Goal: Task Accomplishment & Management: Use online tool/utility

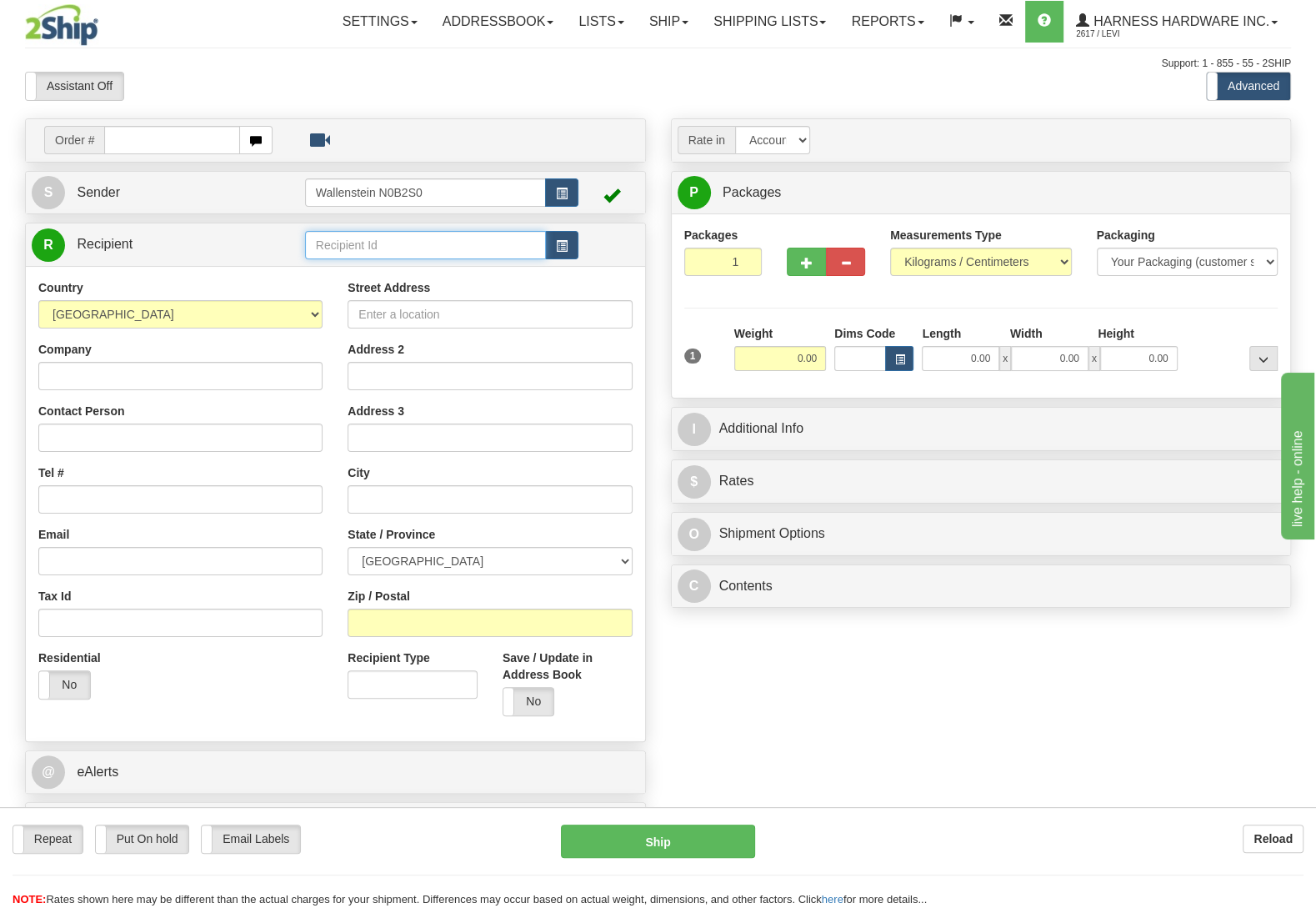
click at [432, 250] on input "text" at bounding box center [425, 245] width 241 height 28
type input "lescd"
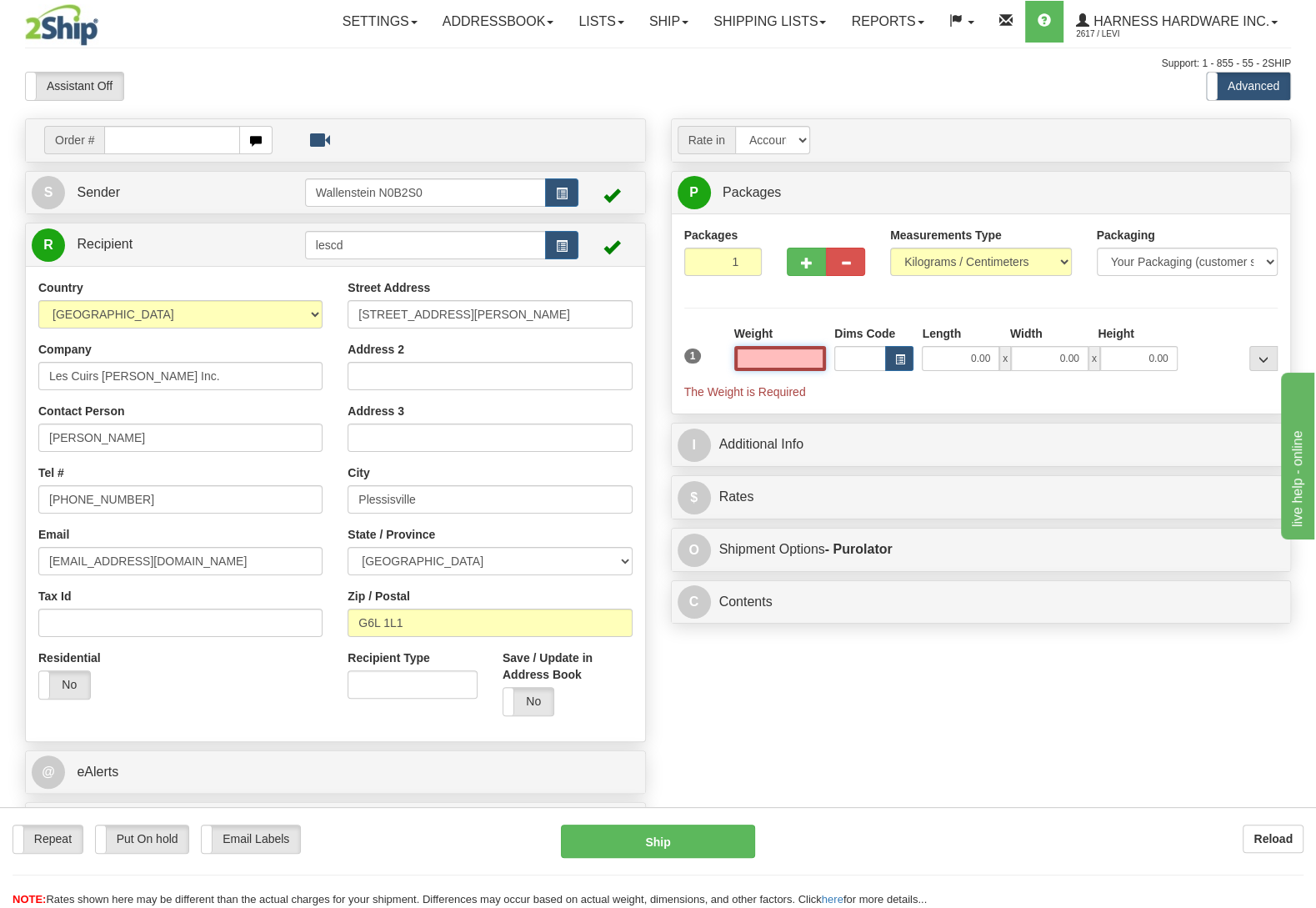
type input "PLESSISVILLE"
select select
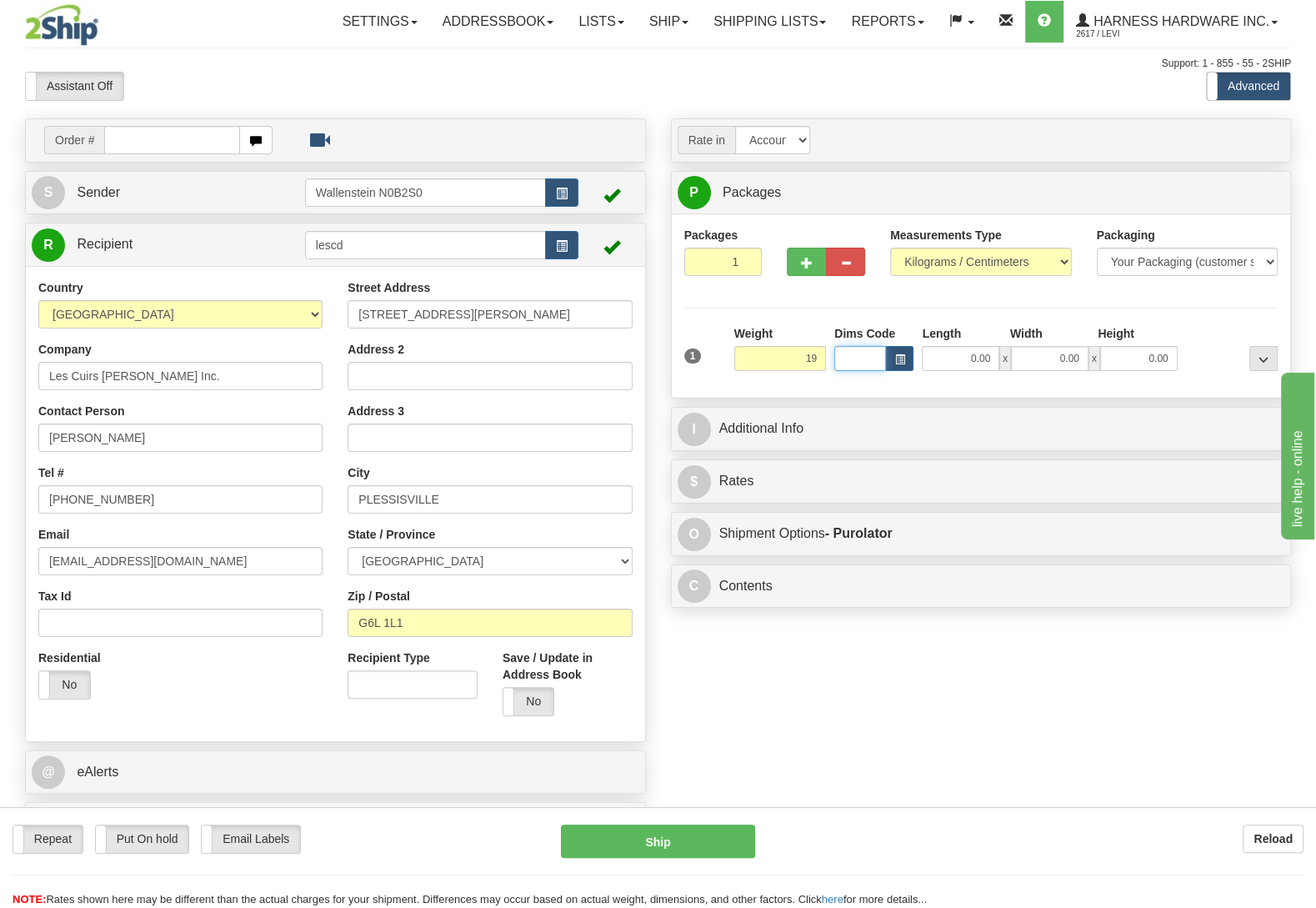
type input "19.00"
type input "202"
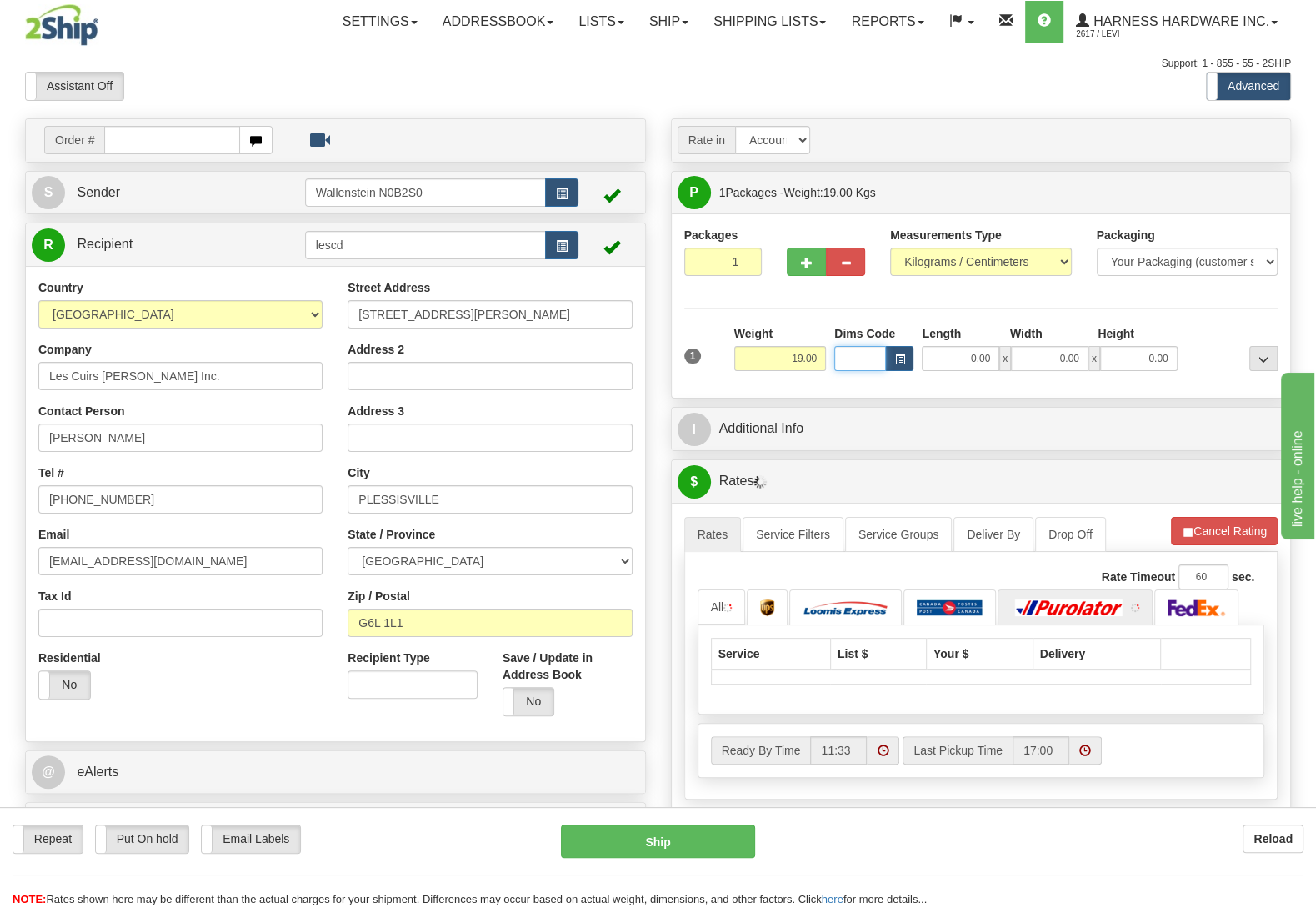
select select
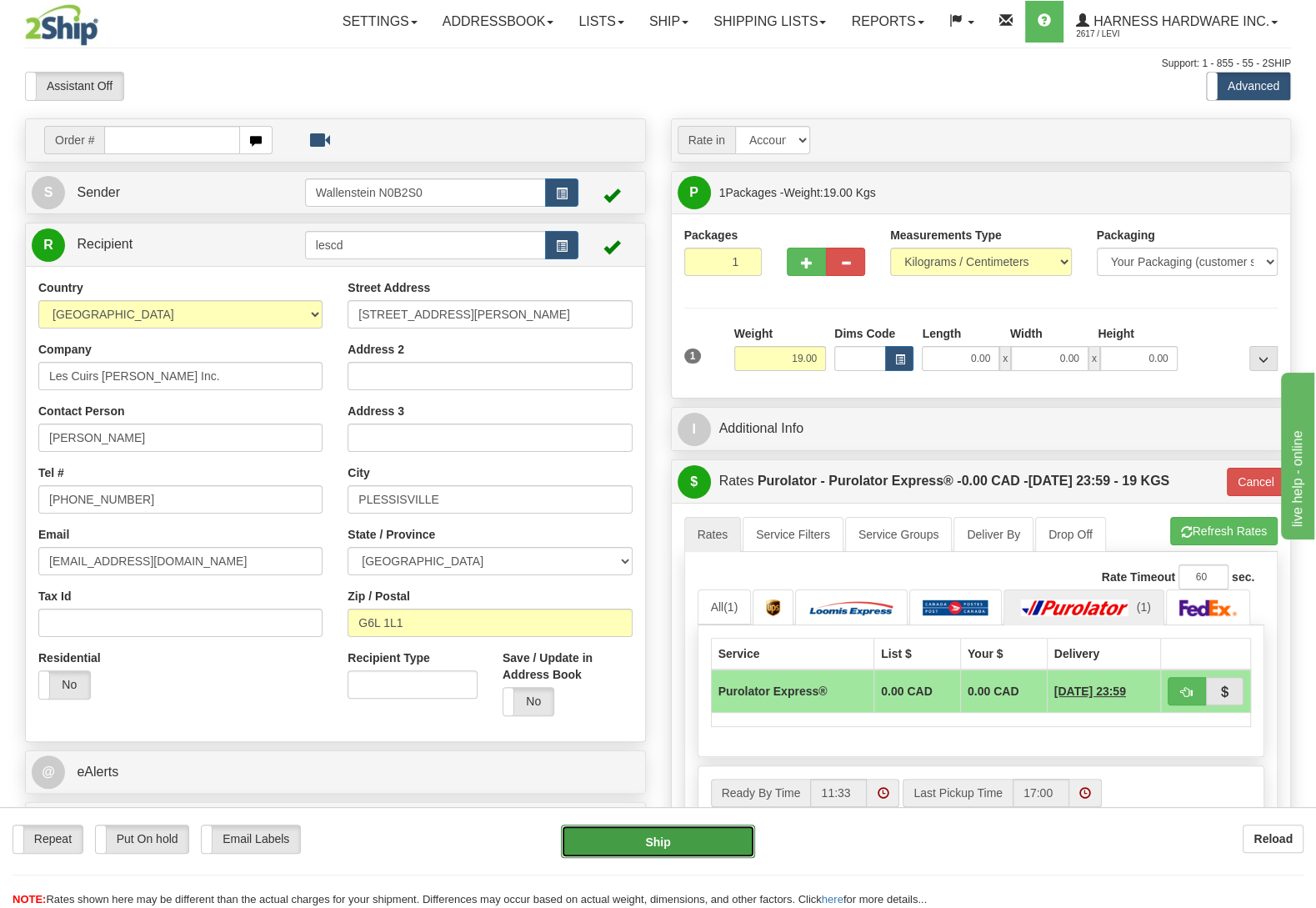
click at [662, 829] on button "Ship" at bounding box center [658, 841] width 194 height 34
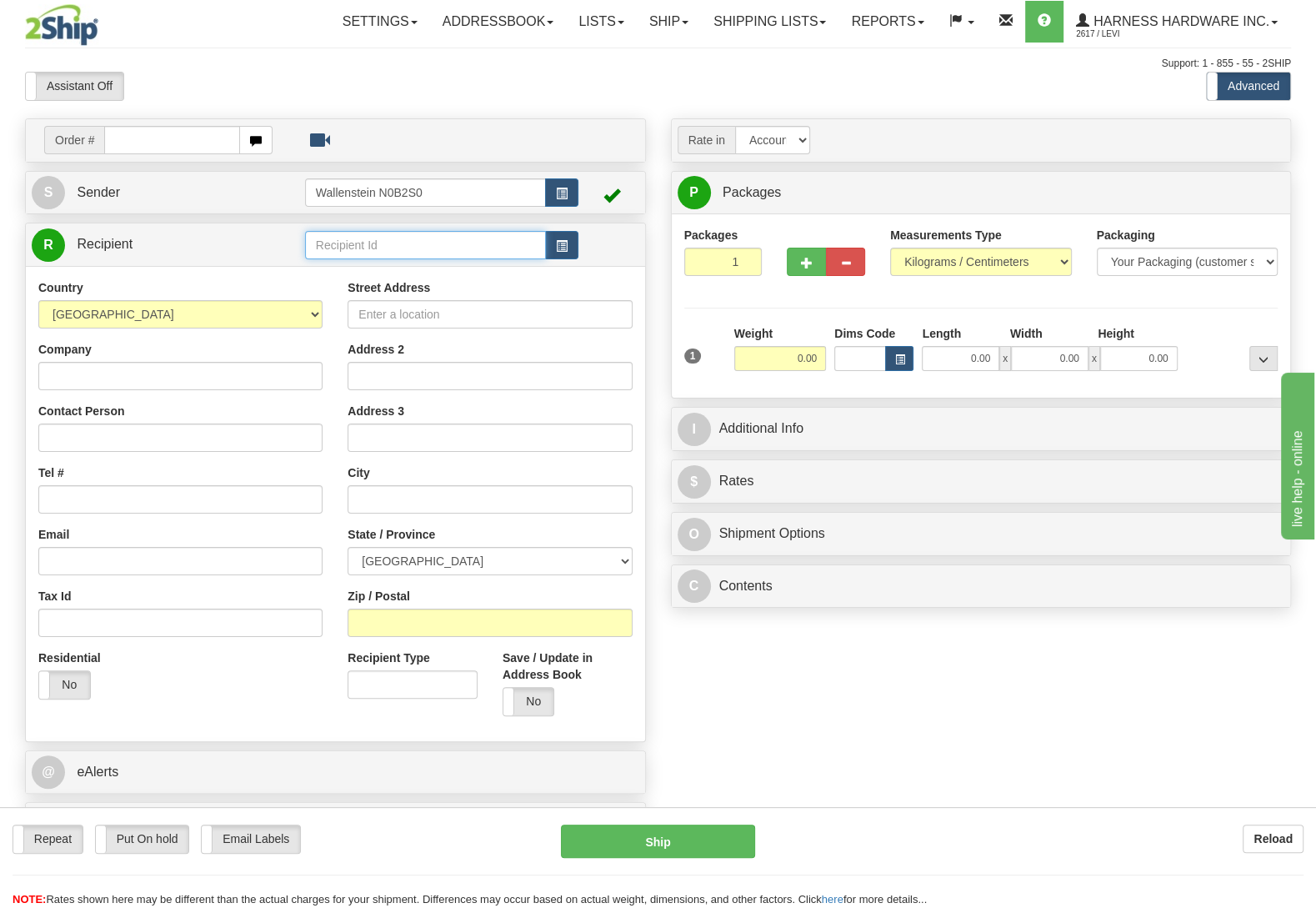
click at [473, 240] on input "text" at bounding box center [425, 245] width 241 height 28
type input "M"
type input "MERBA"
click at [155, 382] on input "Company" at bounding box center [180, 376] width 284 height 28
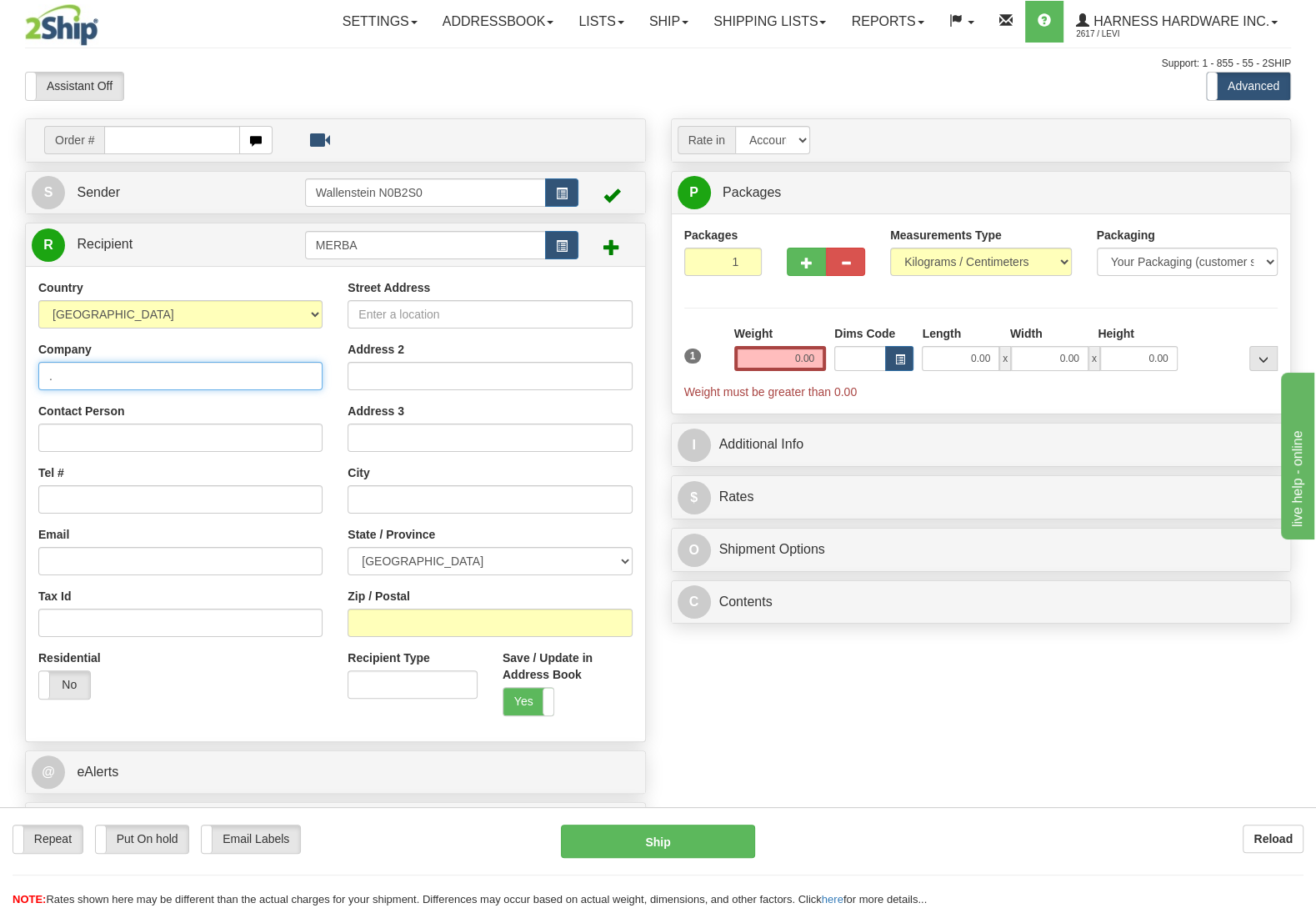
type input "."
click at [461, 243] on input "MERBA" at bounding box center [425, 245] width 241 height 28
type input "M"
click at [1252, 849] on button "Reload" at bounding box center [1273, 839] width 61 height 28
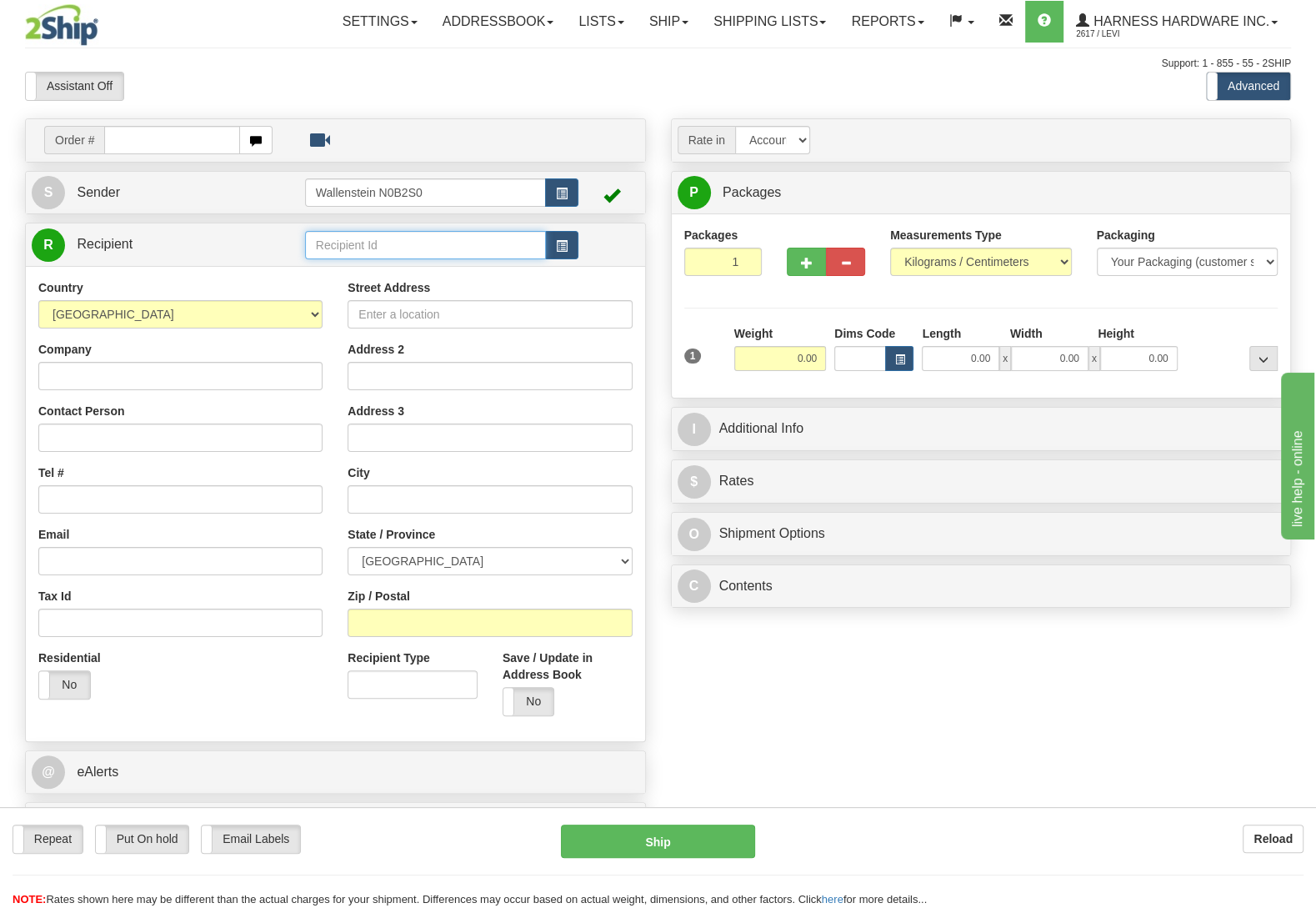
click at [409, 250] on input "text" at bounding box center [425, 245] width 241 height 28
type input "EMAF"
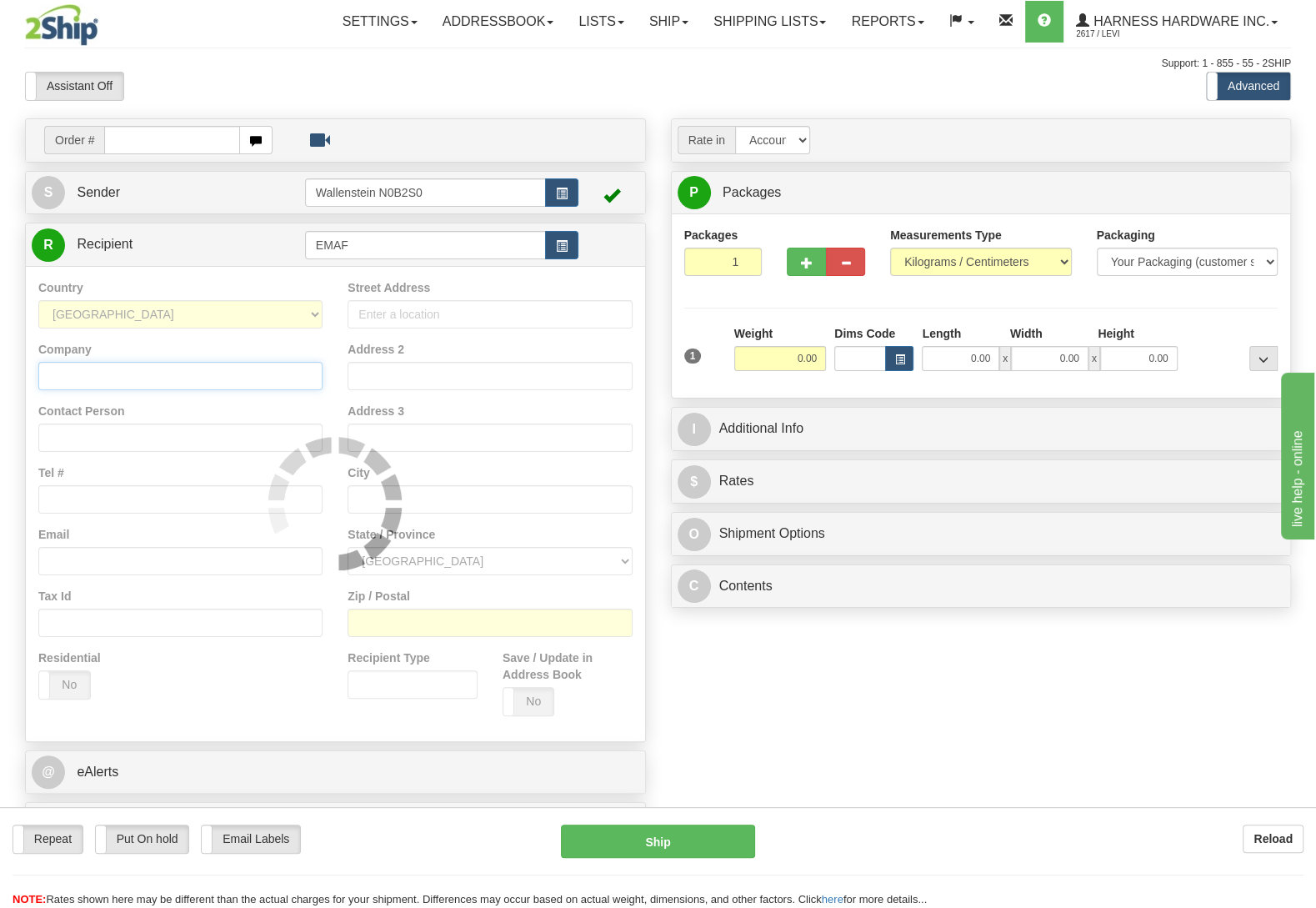
click at [197, 369] on input "Company" at bounding box center [180, 376] width 284 height 28
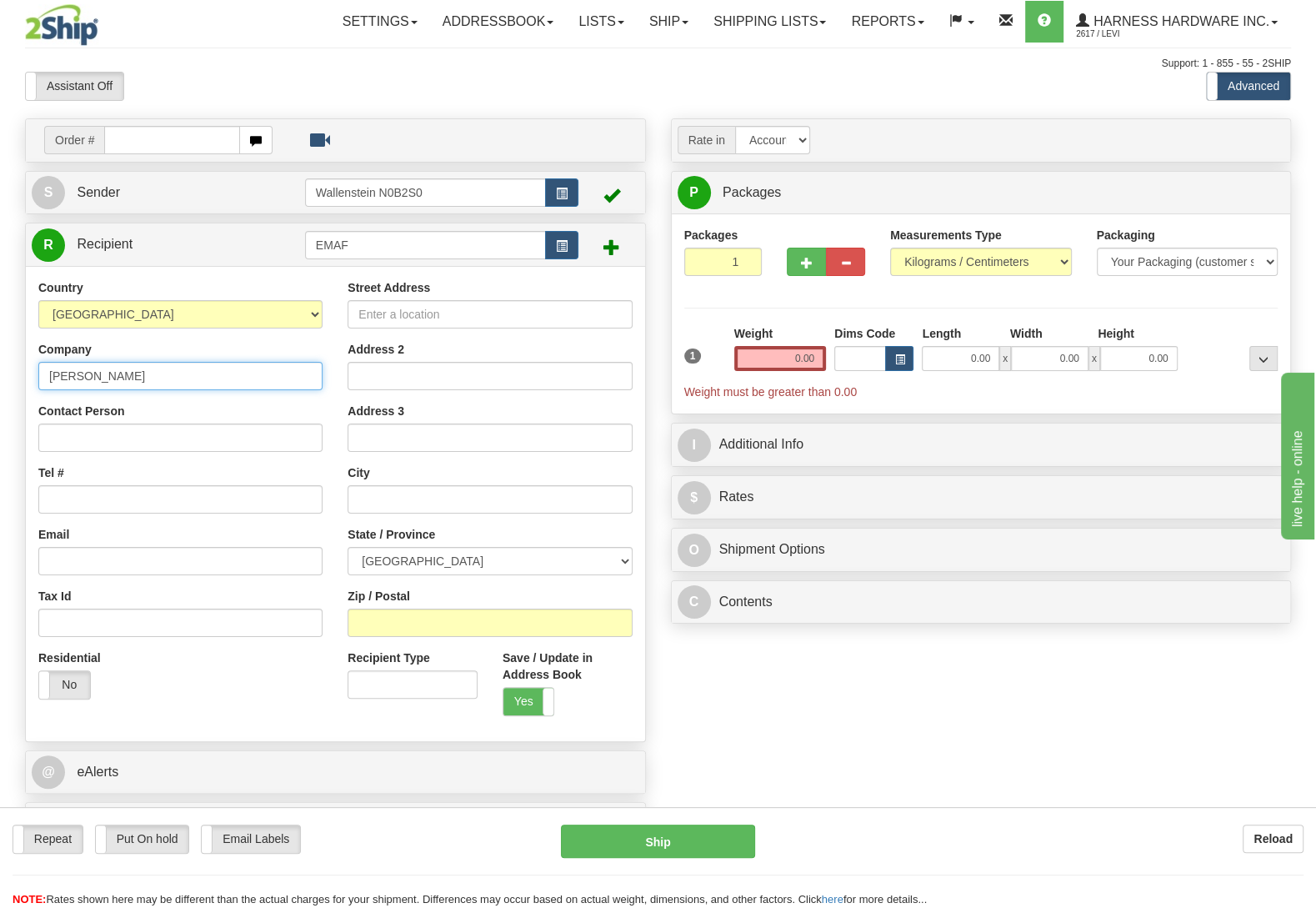
drag, startPoint x: 155, startPoint y: 372, endPoint x: 51, endPoint y: 383, distance: 104.6
click at [51, 383] on input "Emanuel F Bowman" at bounding box center [180, 376] width 284 height 28
type input "Emanuel F Bowman"
click at [119, 440] on input "Contact Person" at bounding box center [180, 438] width 284 height 28
paste input "Emanuel F Bowman"
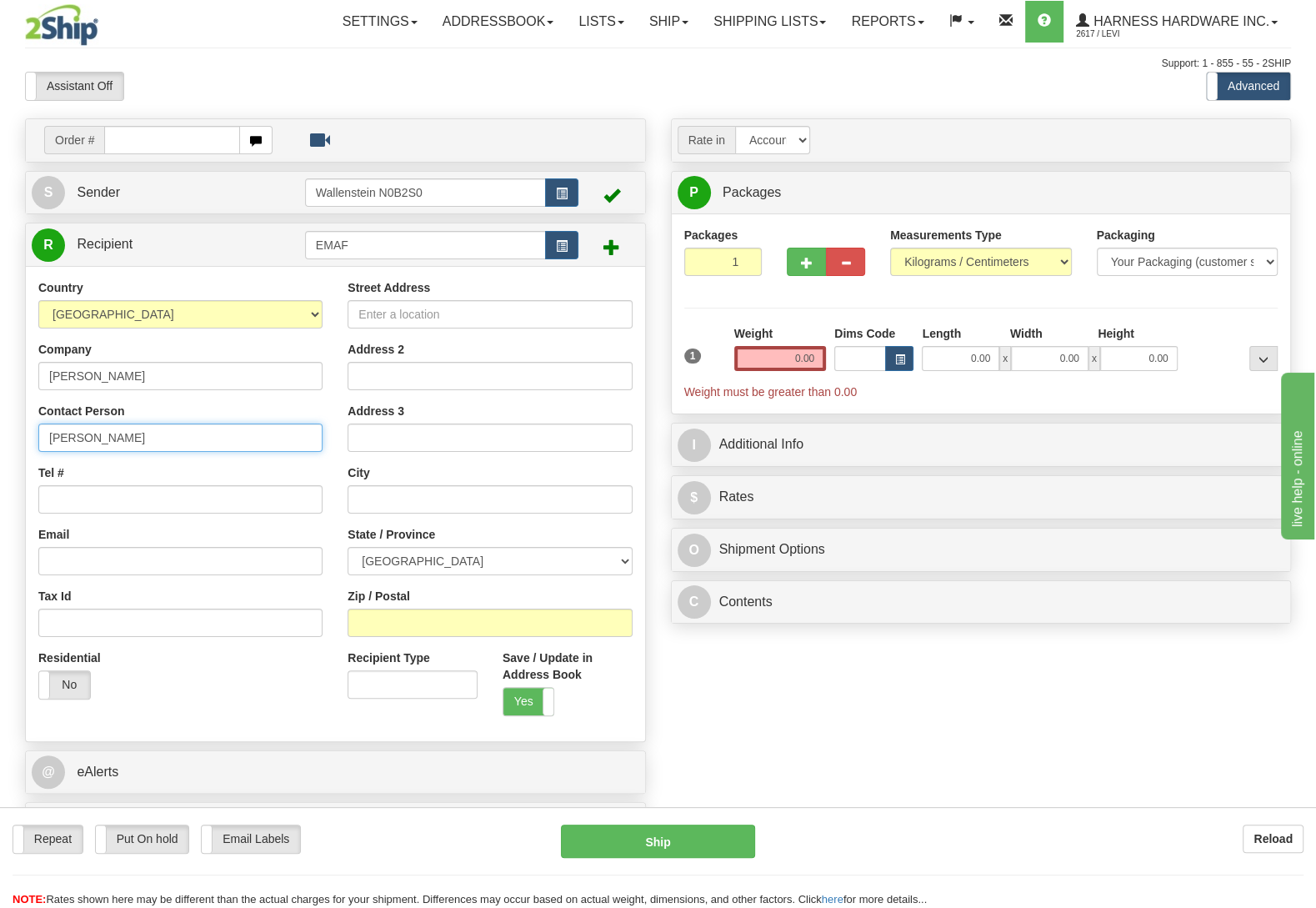
type input "Emanuel F Bowman"
click at [882, 725] on div "Order # S Sender" at bounding box center [658, 486] width 1291 height 737
click at [582, 629] on input "Zip / Postal" at bounding box center [489, 623] width 284 height 28
type input "N0B 2M0"
drag, startPoint x: 776, startPoint y: 708, endPoint x: 672, endPoint y: 576, distance: 168.0
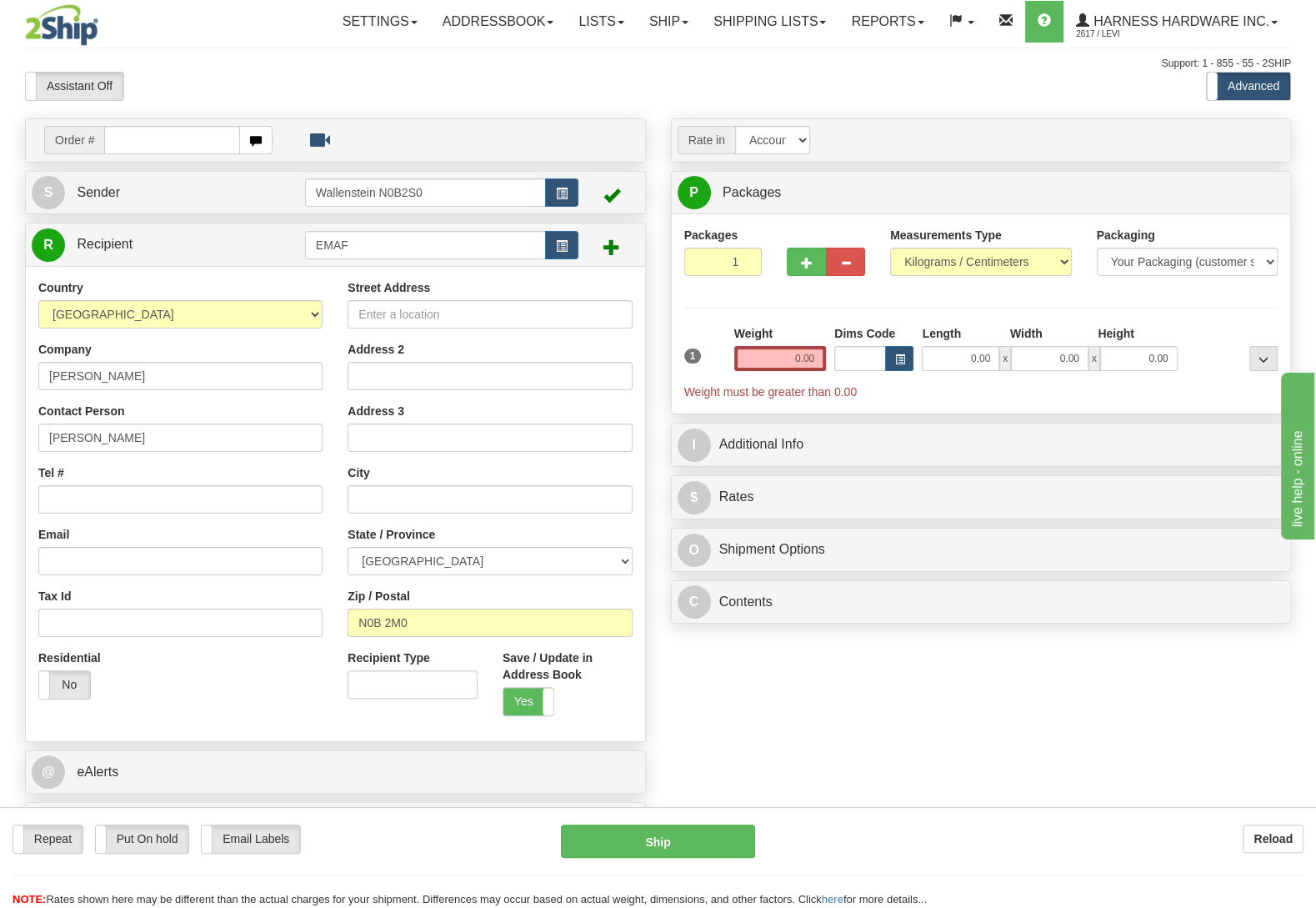
click at [776, 708] on div "Order # S Sender" at bounding box center [658, 486] width 1291 height 737
type input "ST CLEMENTS"
select select "ON"
click at [440, 320] on input "Street Address" at bounding box center [489, 314] width 284 height 28
type input "4369 Boomer Line"
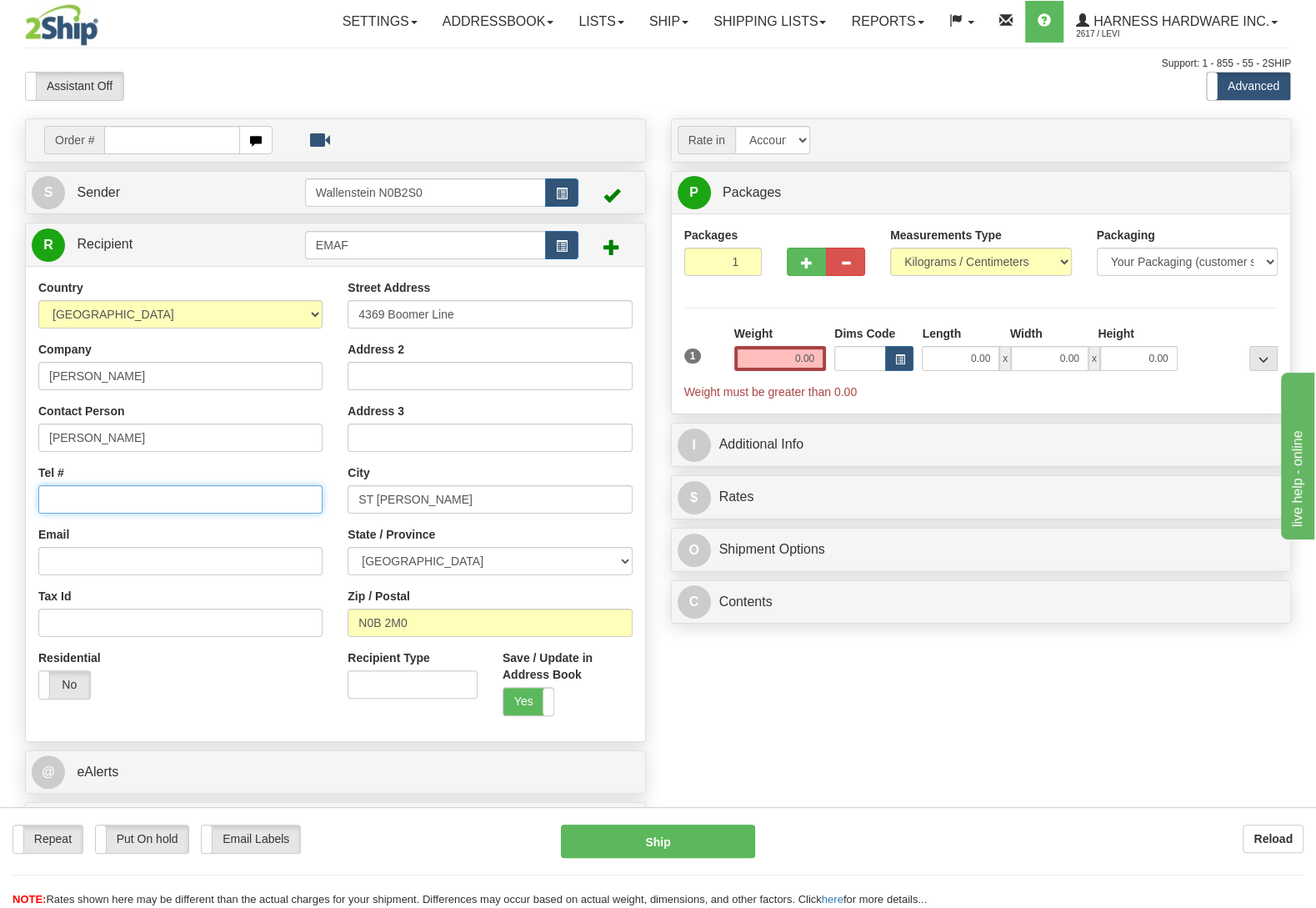
click at [111, 499] on input "Tel #" at bounding box center [180, 499] width 284 height 28
type input "(519)580-9930"
click at [763, 352] on input "0.00" at bounding box center [780, 358] width 92 height 25
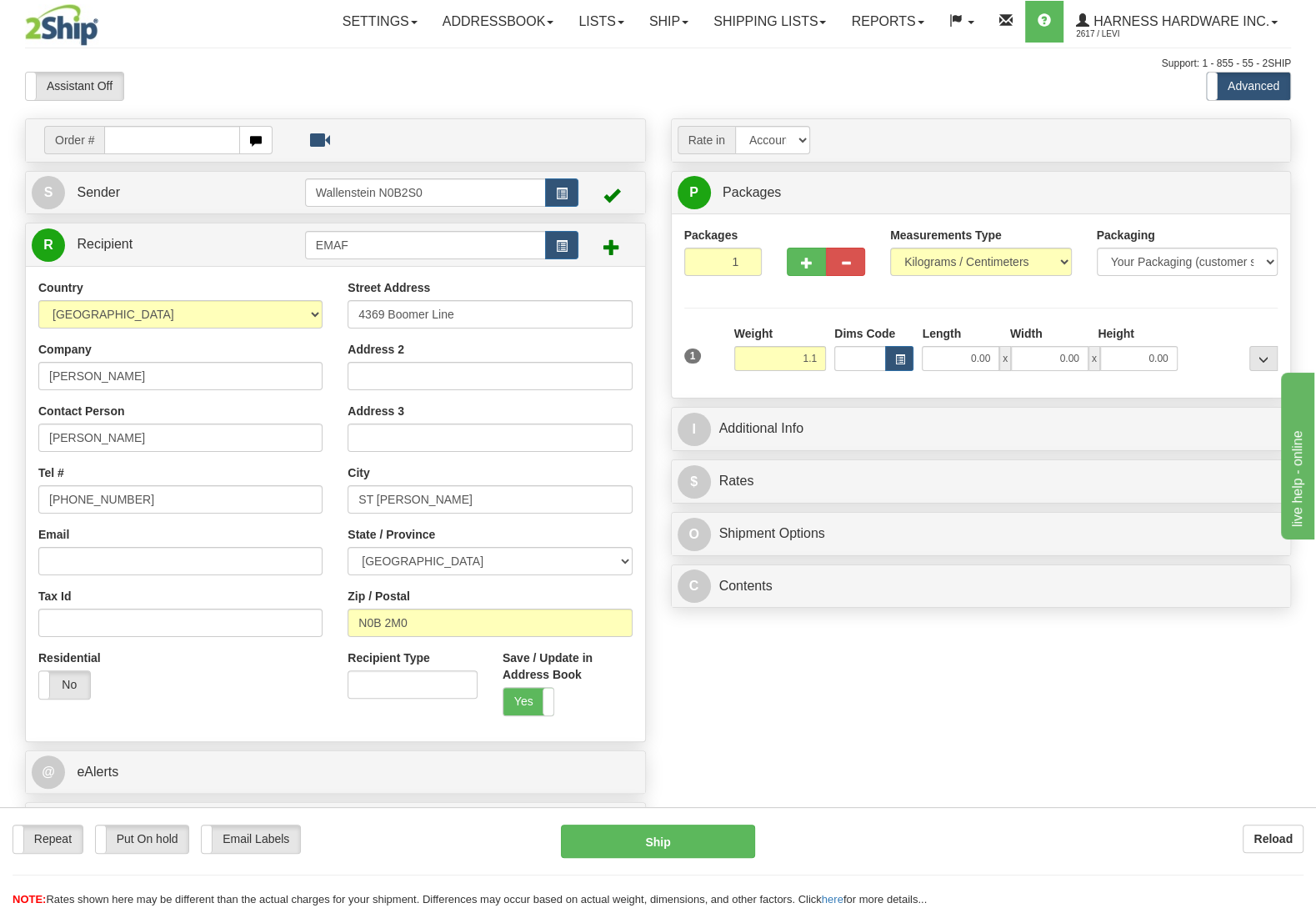
click at [1221, 325] on div "Packages 1 1 Measurements Type" at bounding box center [982, 305] width 594 height 158
type input "1.10"
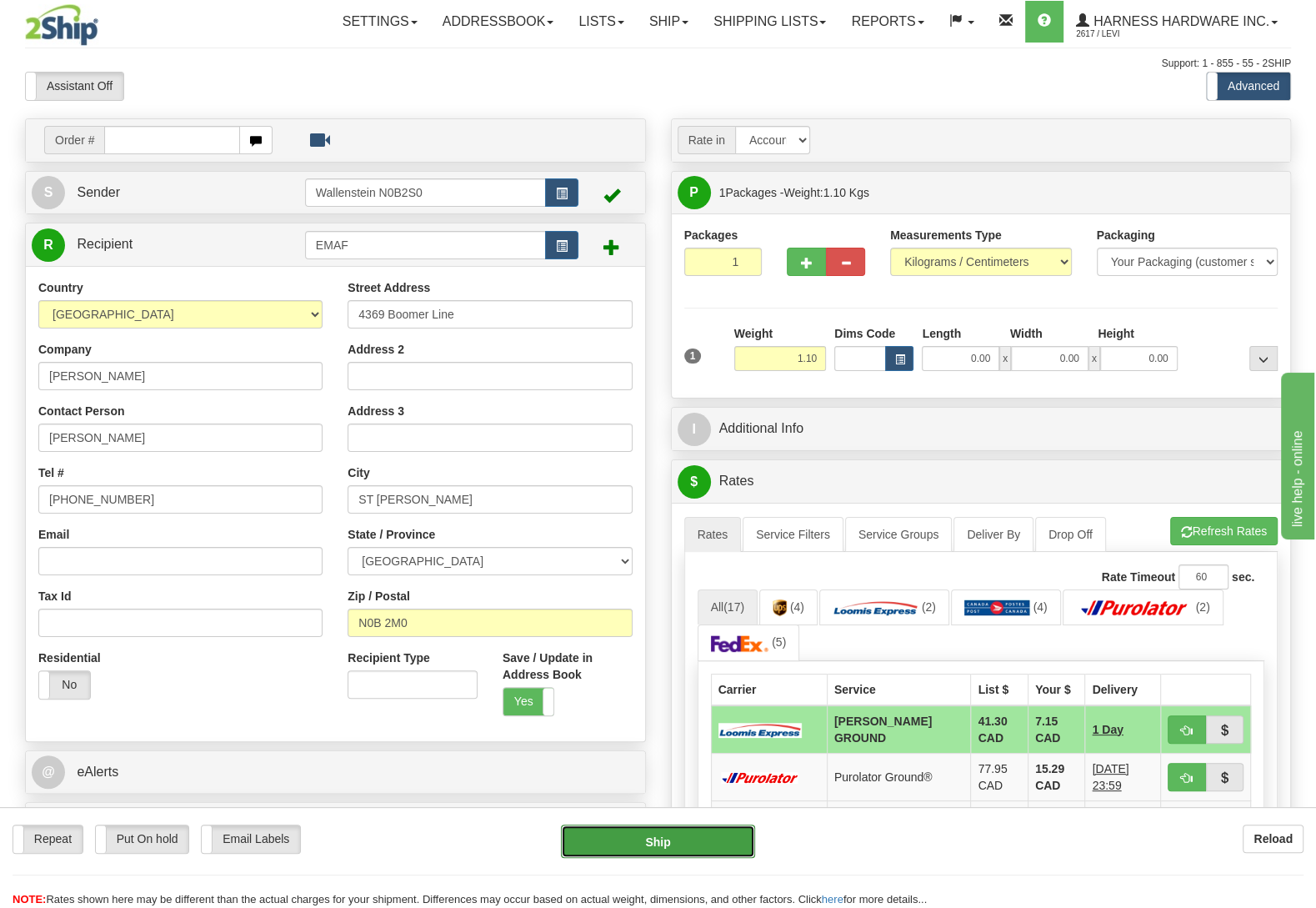
click at [609, 854] on button "Ship" at bounding box center [658, 841] width 194 height 34
type input "DD"
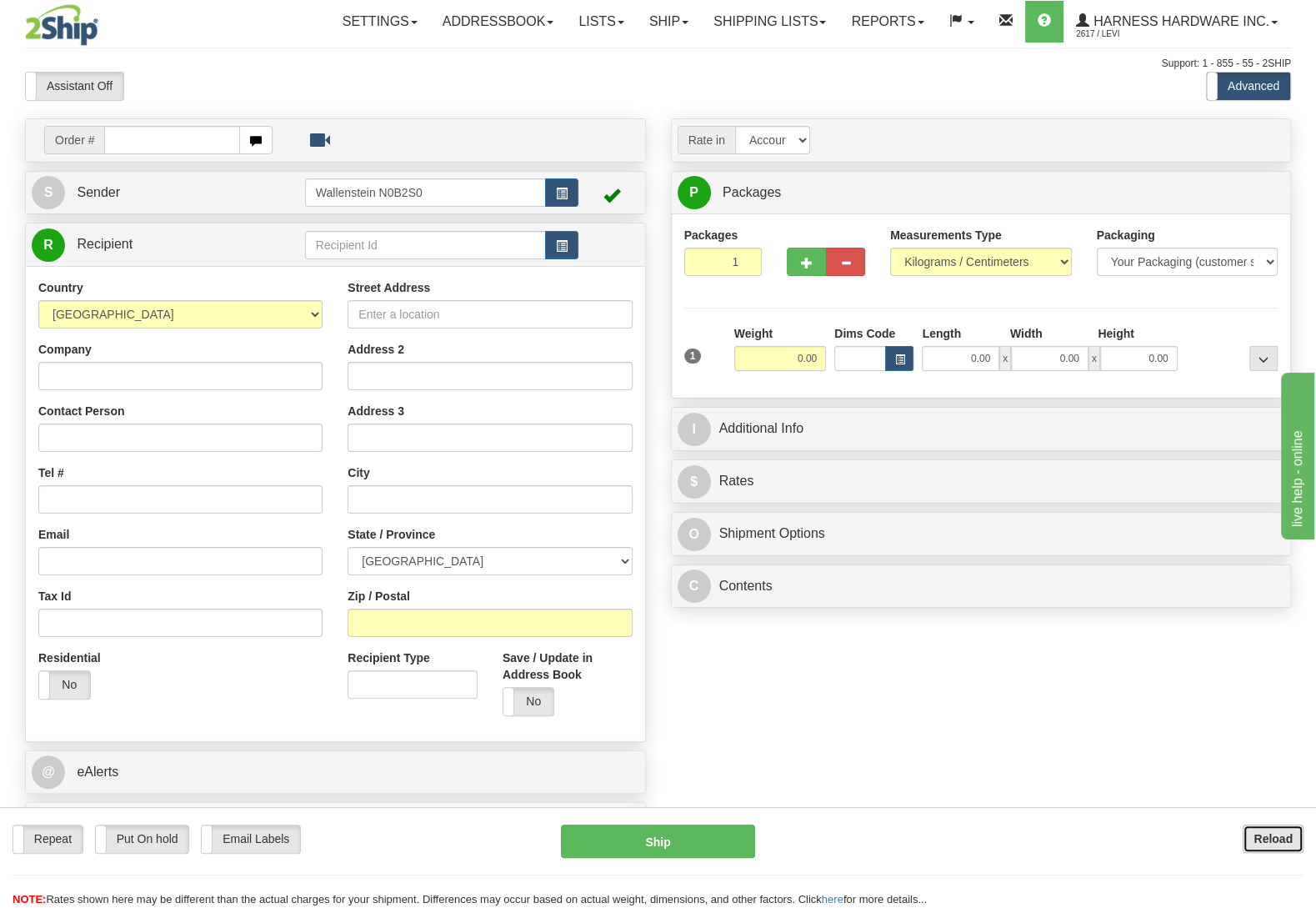
click at [1267, 841] on b "Reload" at bounding box center [1273, 839] width 39 height 13
type input "MERBA"
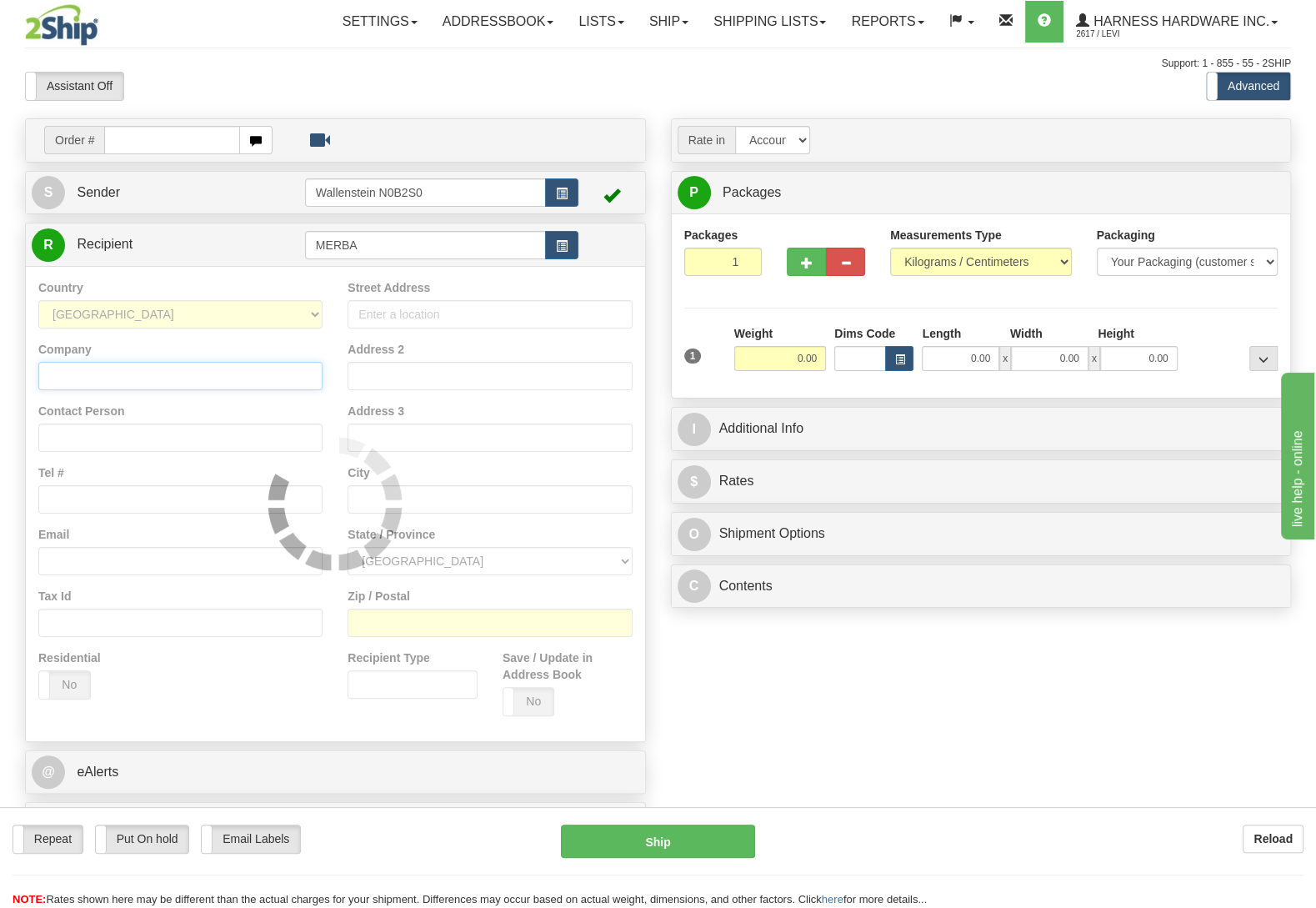
click at [165, 375] on input "Company" at bounding box center [180, 376] width 284 height 28
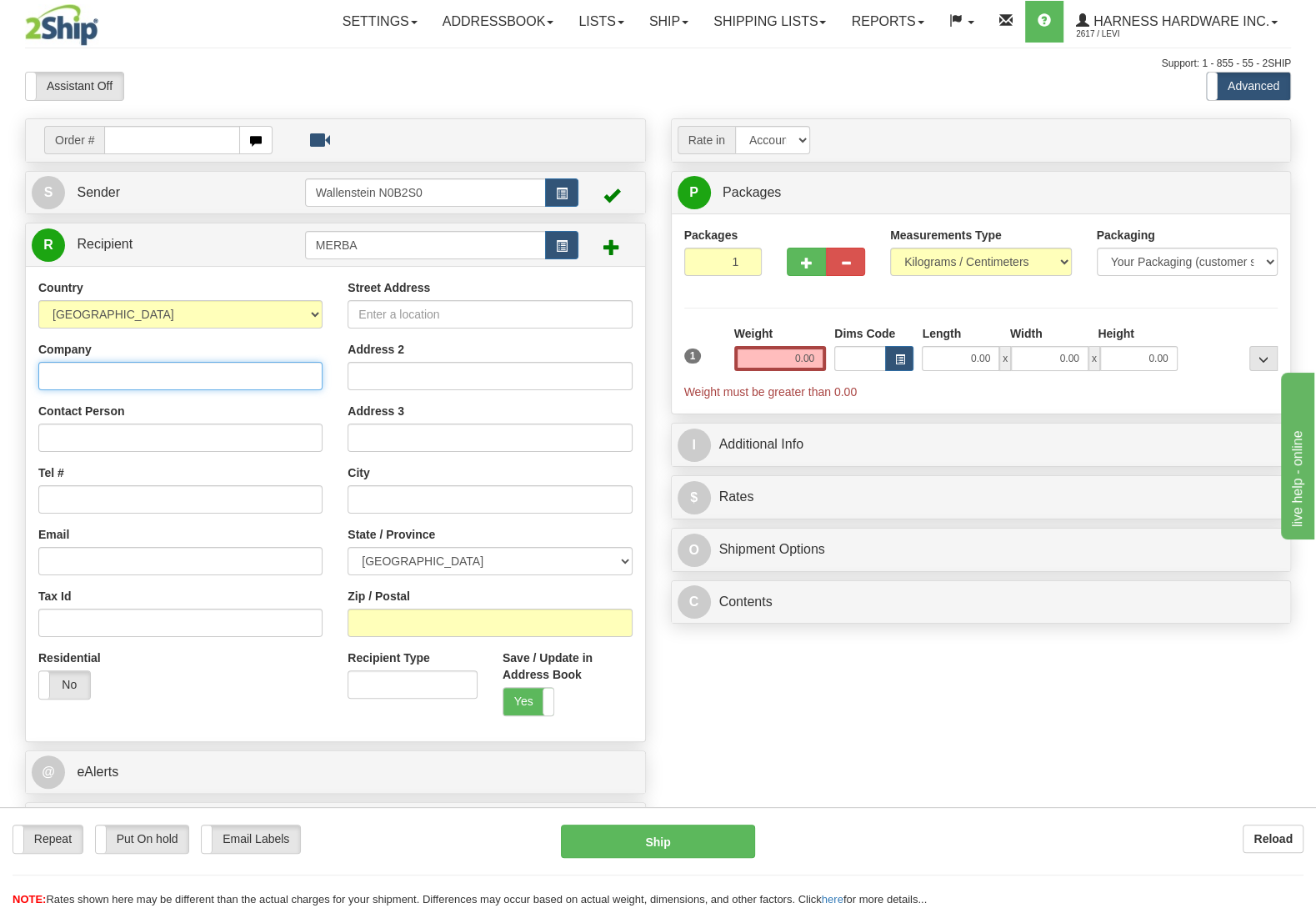
click at [165, 375] on input "Company" at bounding box center [180, 376] width 284 height 28
type input "[PERSON_NAME]"
click at [95, 438] on input "Contact Person" at bounding box center [180, 438] width 284 height 28
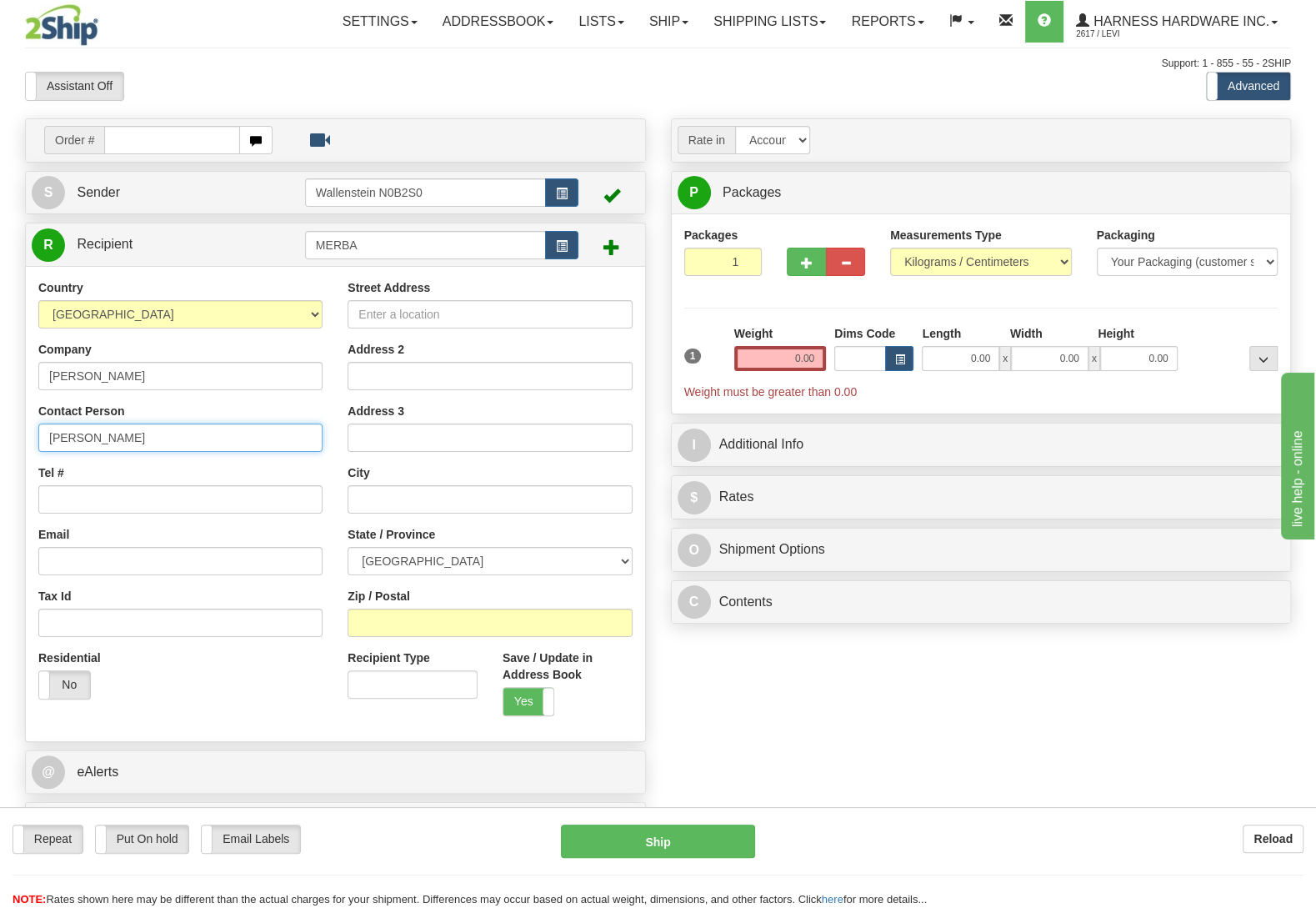
type input "[PERSON_NAME]"
click at [499, 640] on div "Street Address Address 2 Address 3 City State / Province [GEOGRAPHIC_DATA] [GEO…" at bounding box center [490, 504] width 309 height 450
type input "N0K 1R0"
click at [696, 740] on div "Order # S Sender" at bounding box center [658, 486] width 1291 height 737
type input "[PERSON_NAME]"
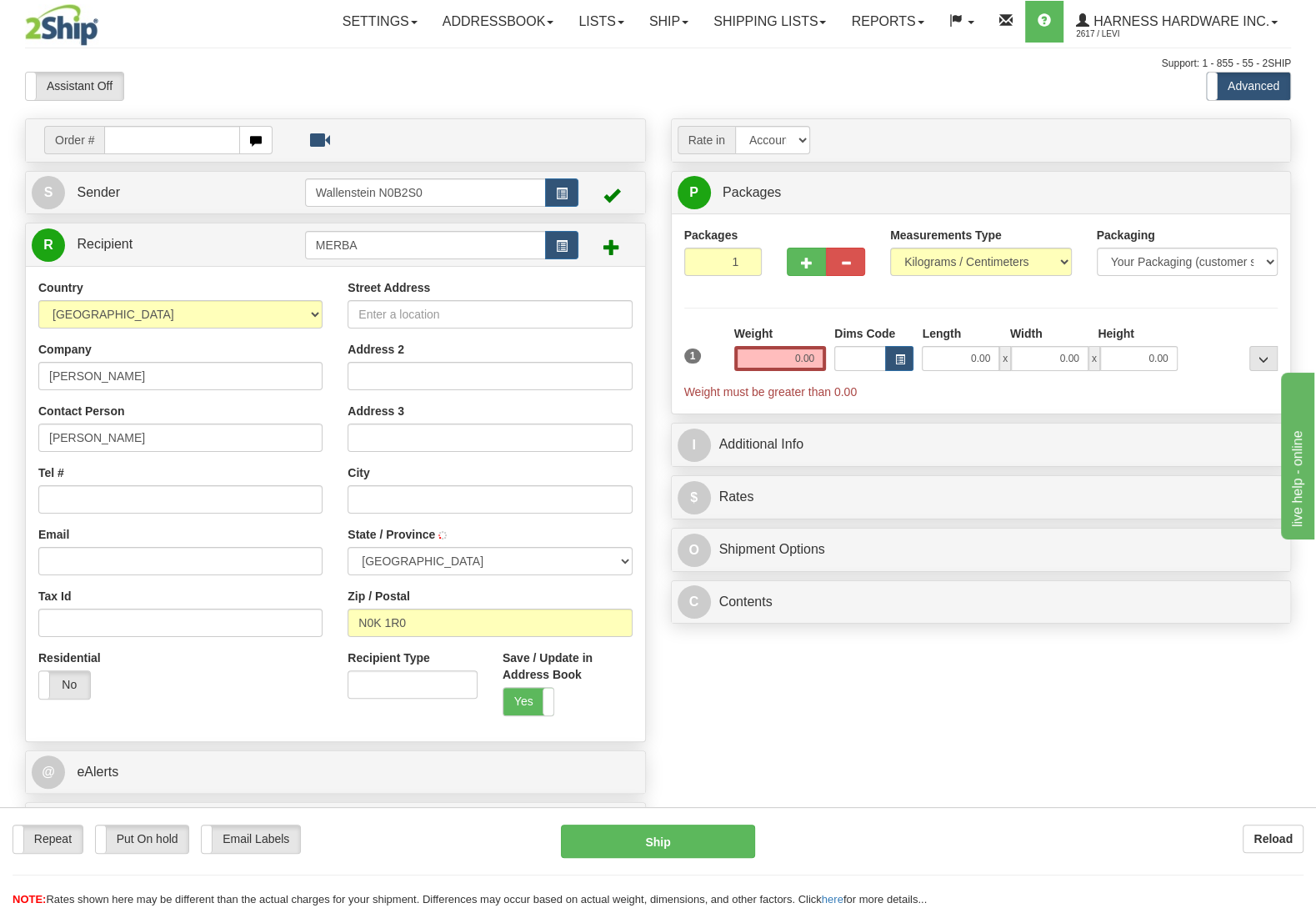
select select "ON"
click at [391, 314] on input "Street Address" at bounding box center [489, 314] width 284 height 28
type input "4348 Line 72"
click at [62, 512] on input "Tel #" at bounding box center [180, 499] width 284 height 28
type input "[PHONE_NUMBER]"
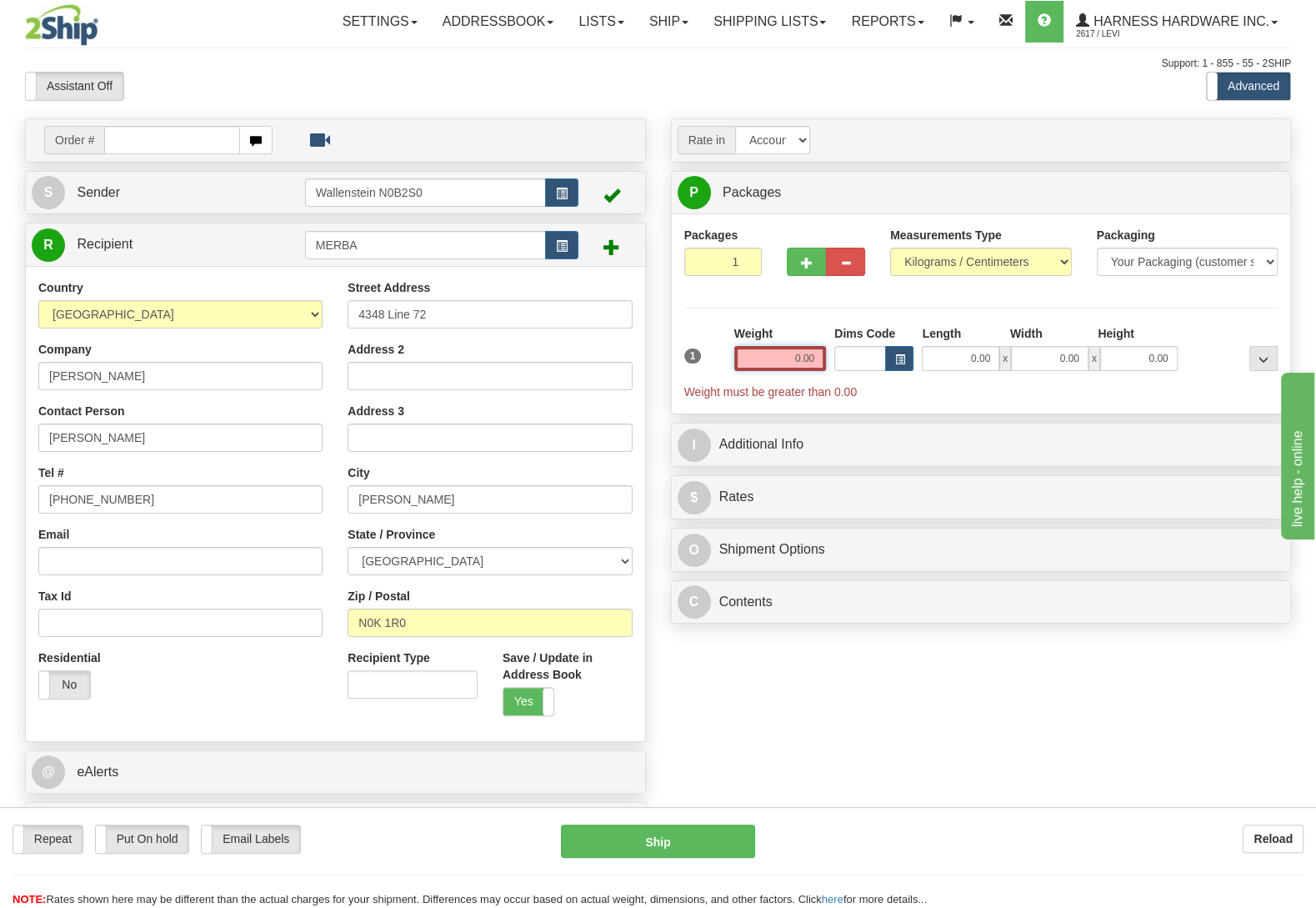
click at [754, 359] on input "0.00" at bounding box center [780, 358] width 92 height 25
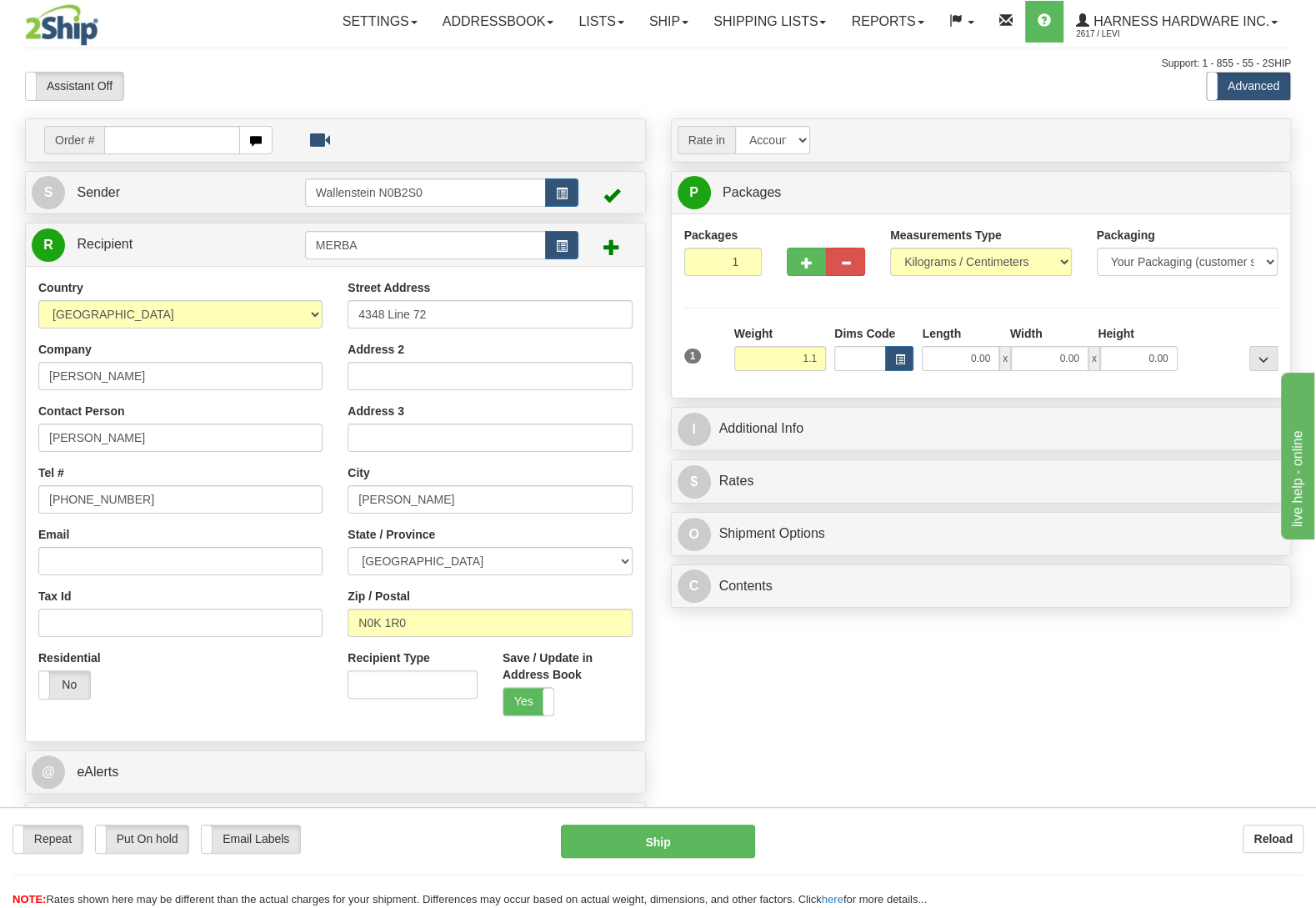
type input "1.10"
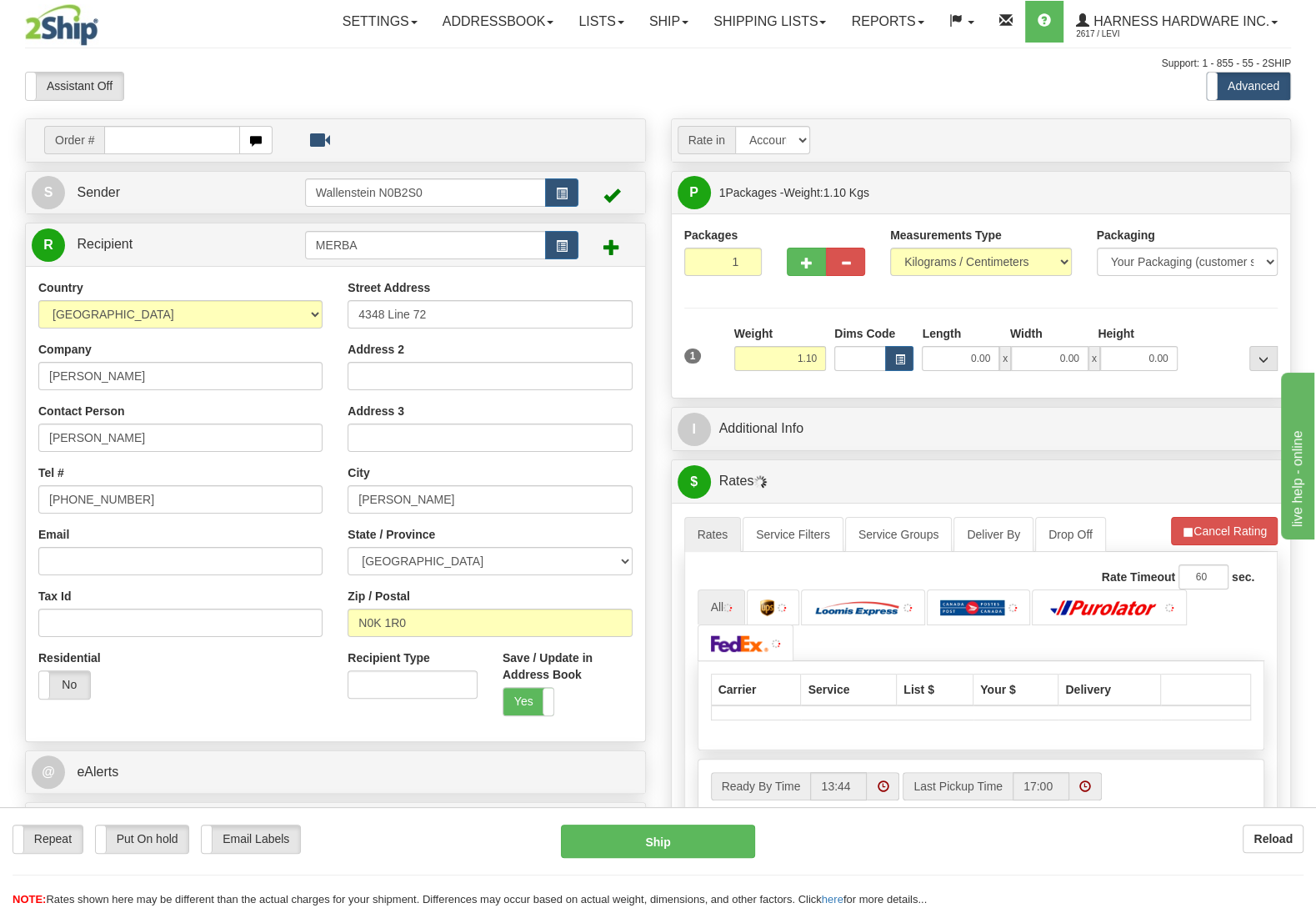
click at [1177, 323] on div "Packages 1 1 Measurements Type" at bounding box center [982, 305] width 594 height 158
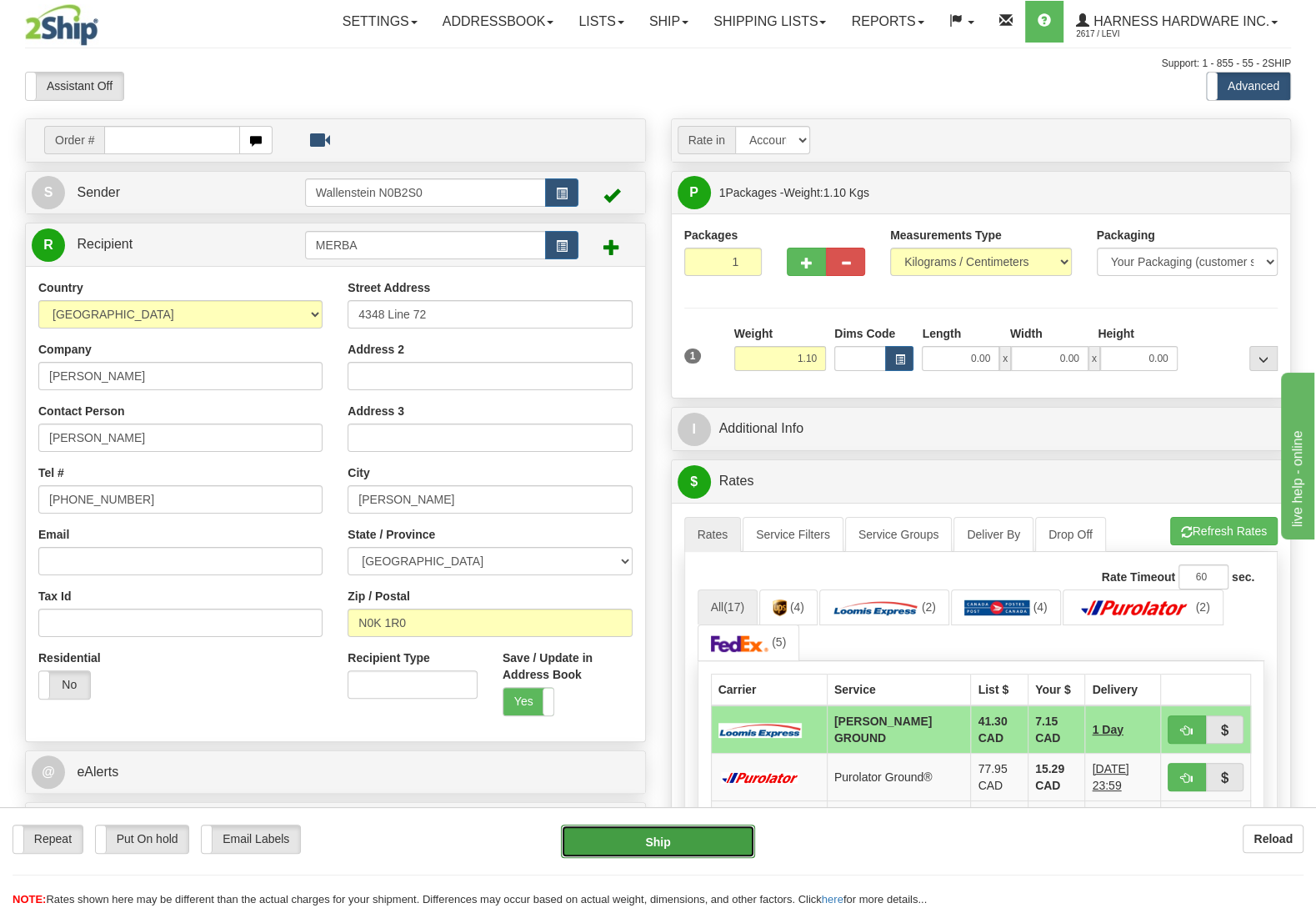
click at [568, 849] on button "Ship" at bounding box center [658, 841] width 194 height 34
type input "DD"
